Goal: Information Seeking & Learning: Learn about a topic

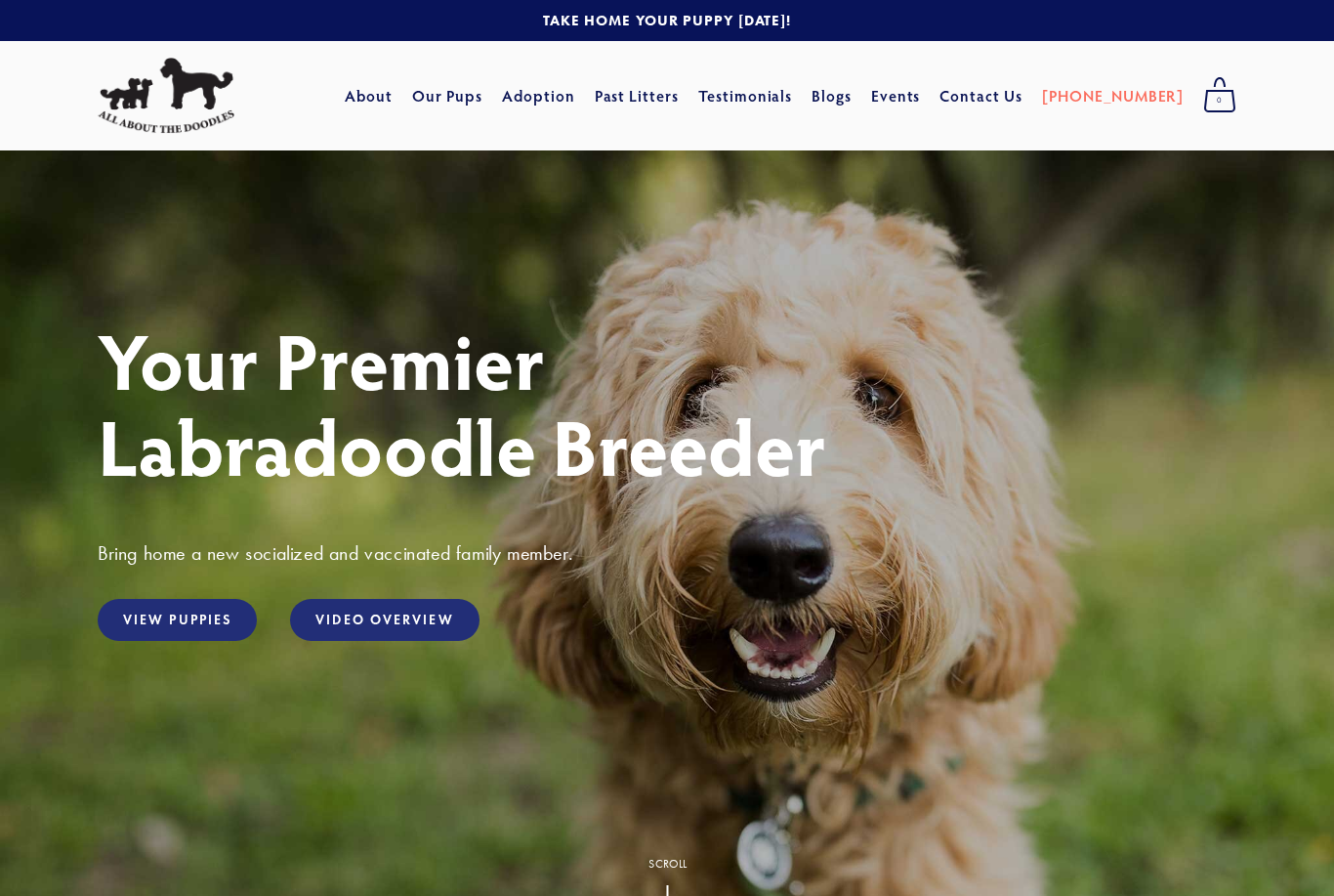
click at [157, 608] on link "View Puppies" at bounding box center [177, 620] width 159 height 42
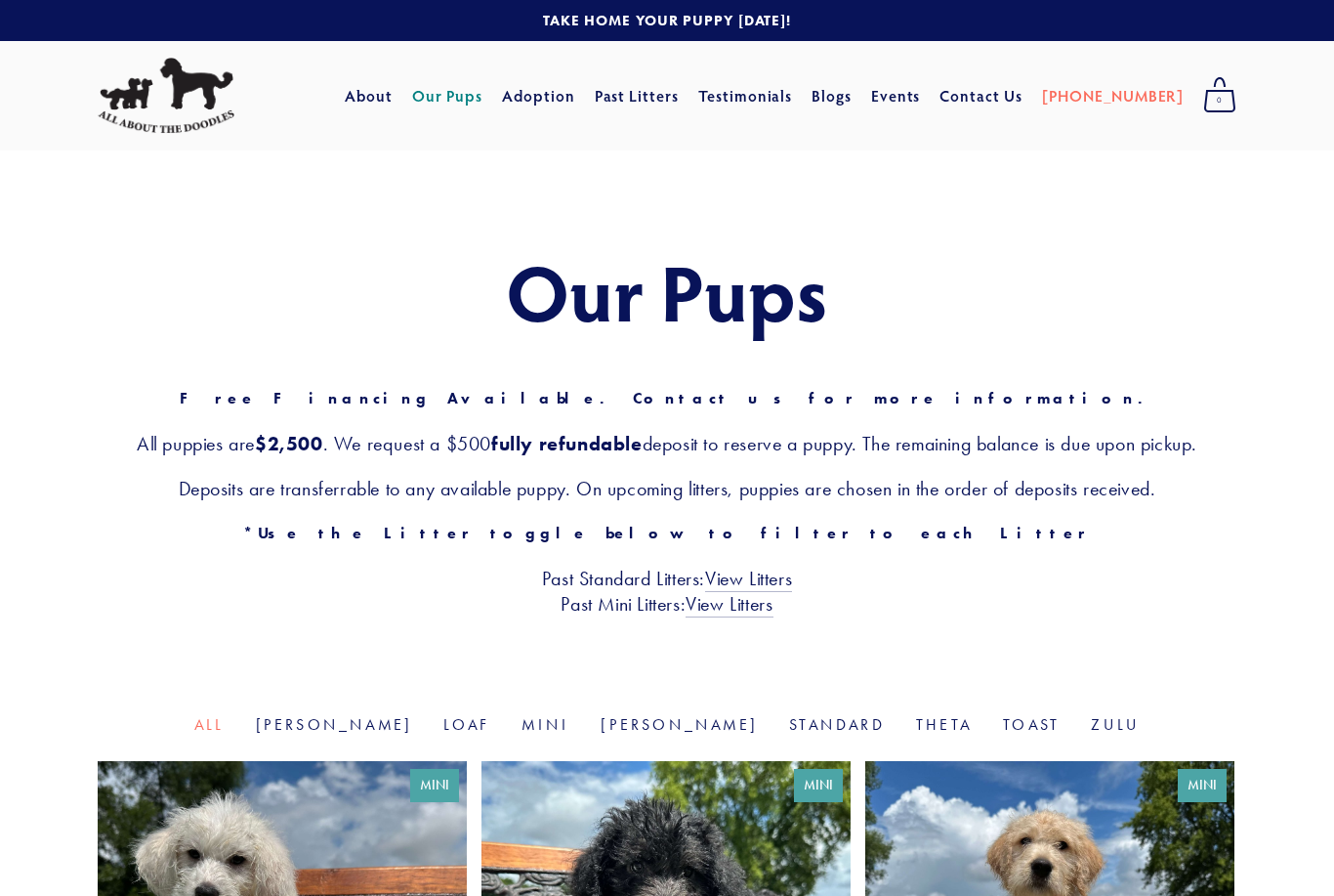
click at [393, 102] on link "About" at bounding box center [369, 95] width 48 height 35
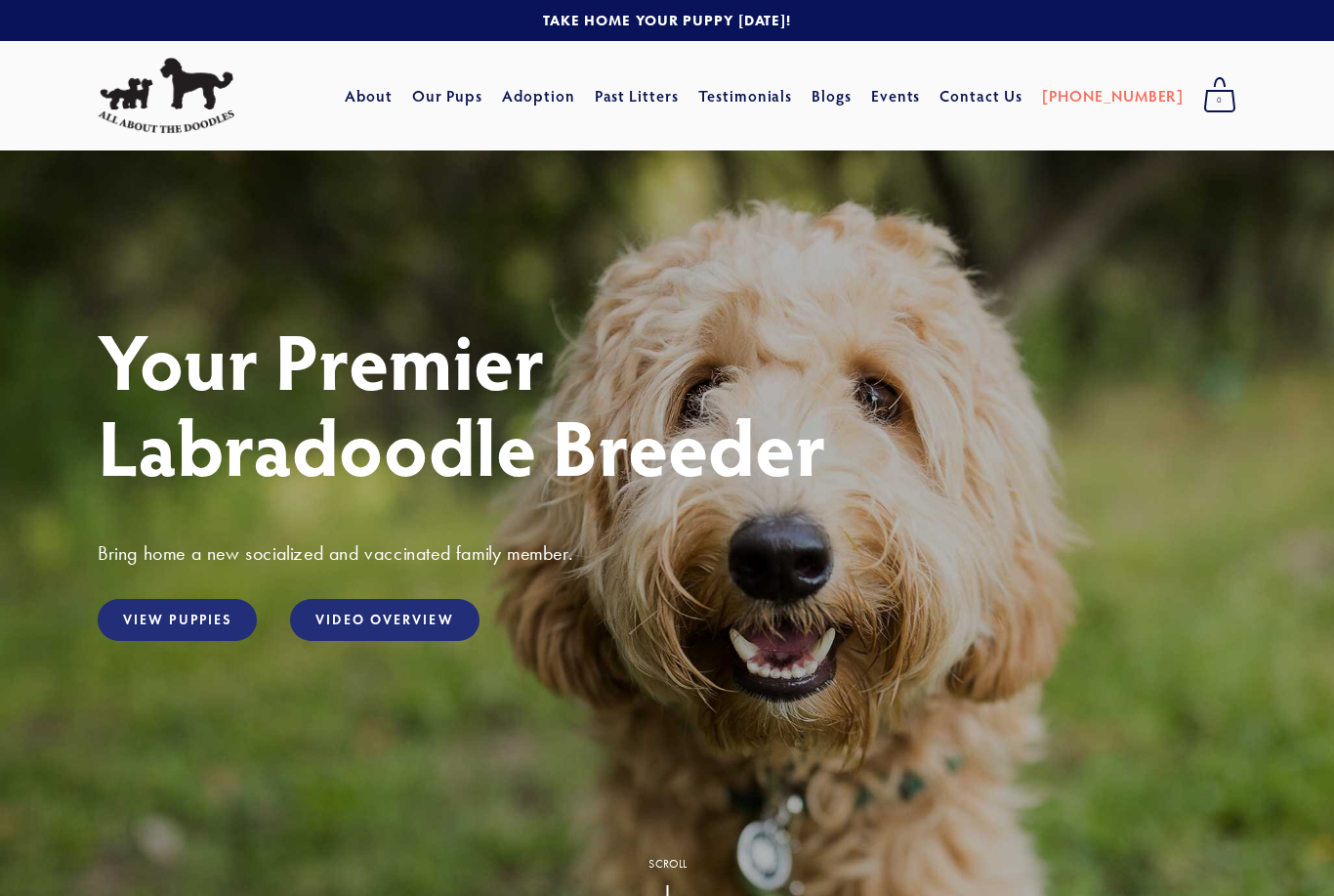
click at [483, 99] on link "Our Pups" at bounding box center [448, 95] width 71 height 35
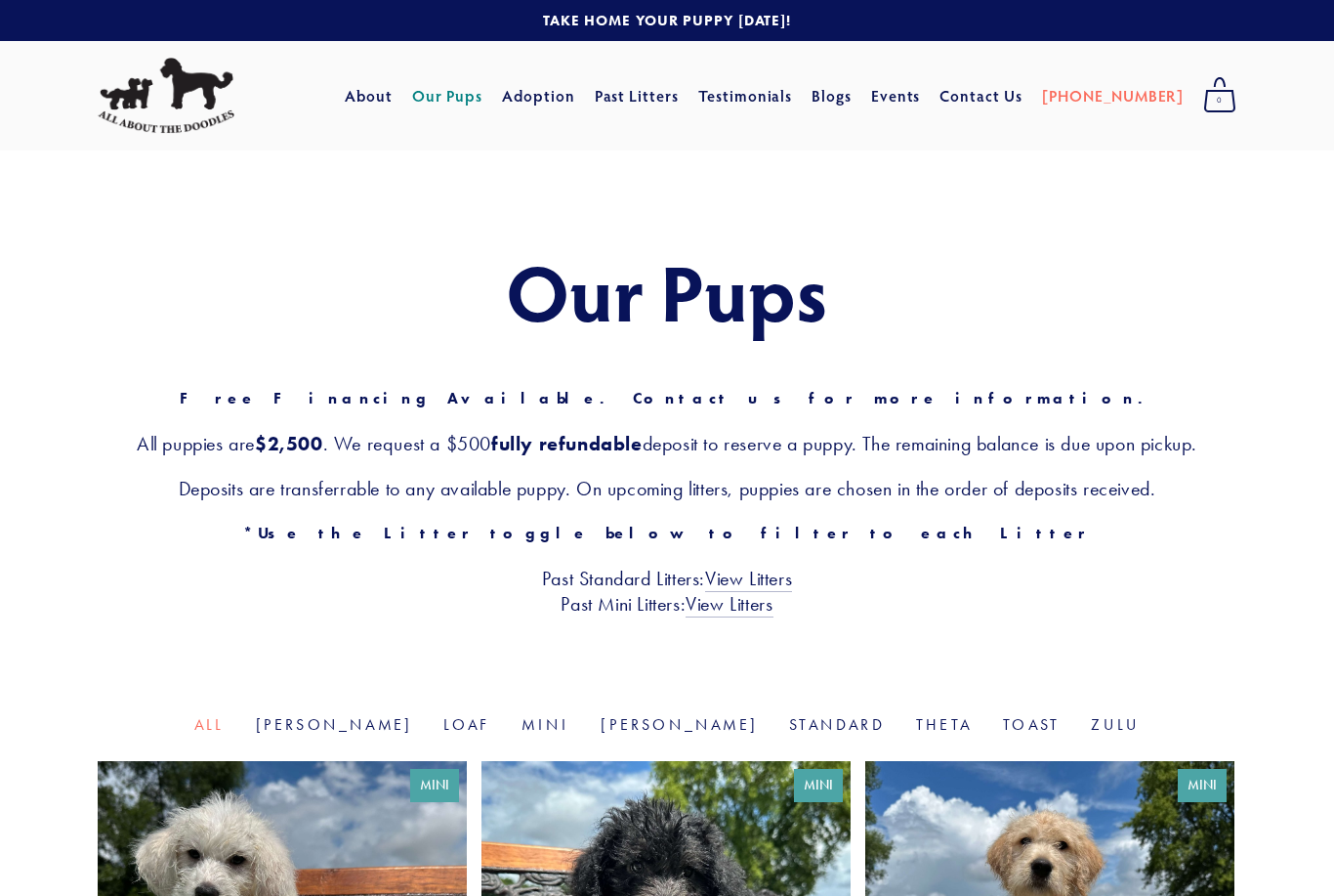
click at [758, 582] on link "View Litters" at bounding box center [749, 579] width 87 height 26
